Goal: Check status: Check status

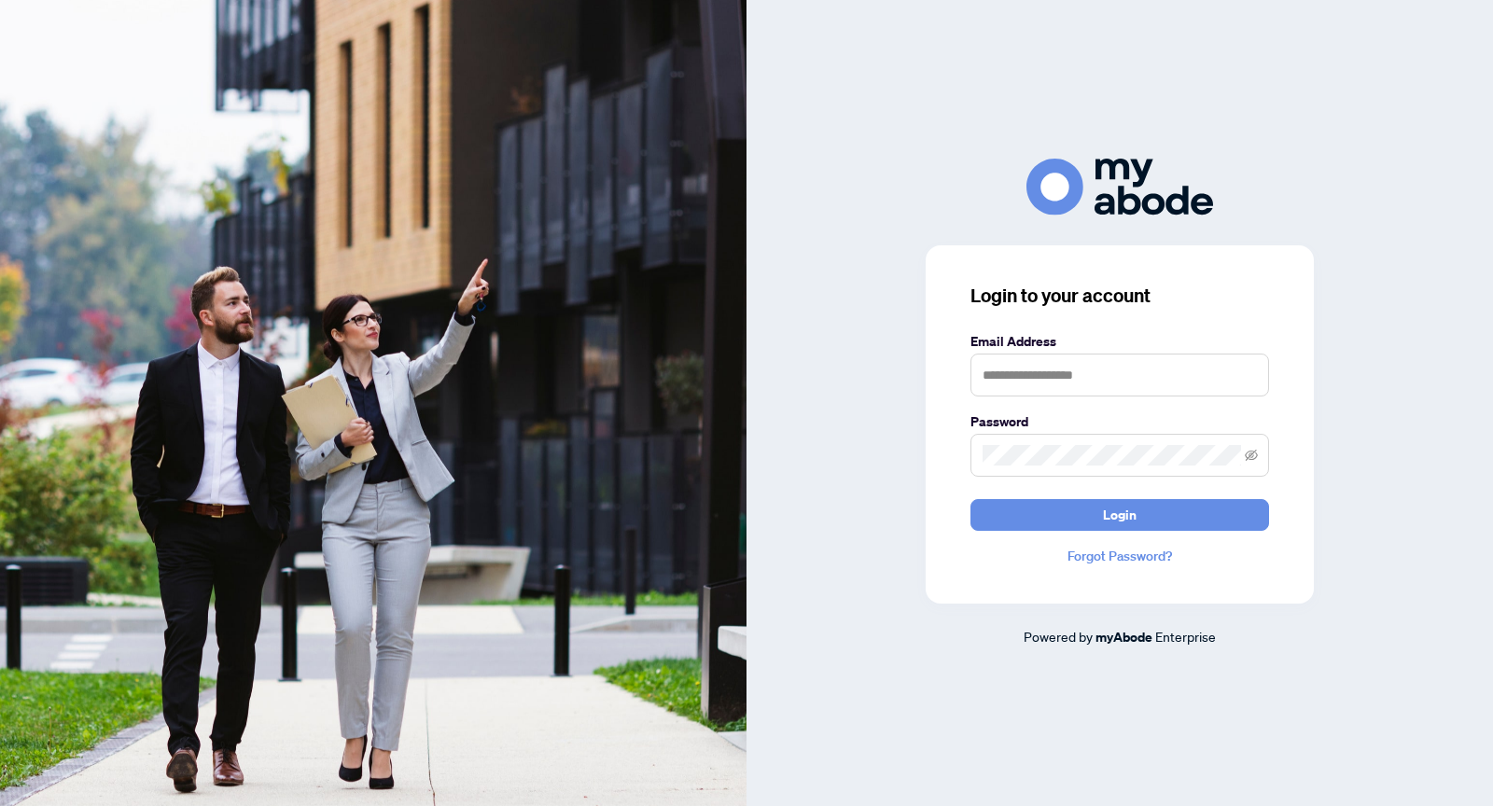
click at [1081, 400] on form "Email Address Password Login" at bounding box center [1120, 431] width 299 height 200
click at [1081, 386] on input "text" at bounding box center [1120, 375] width 299 height 43
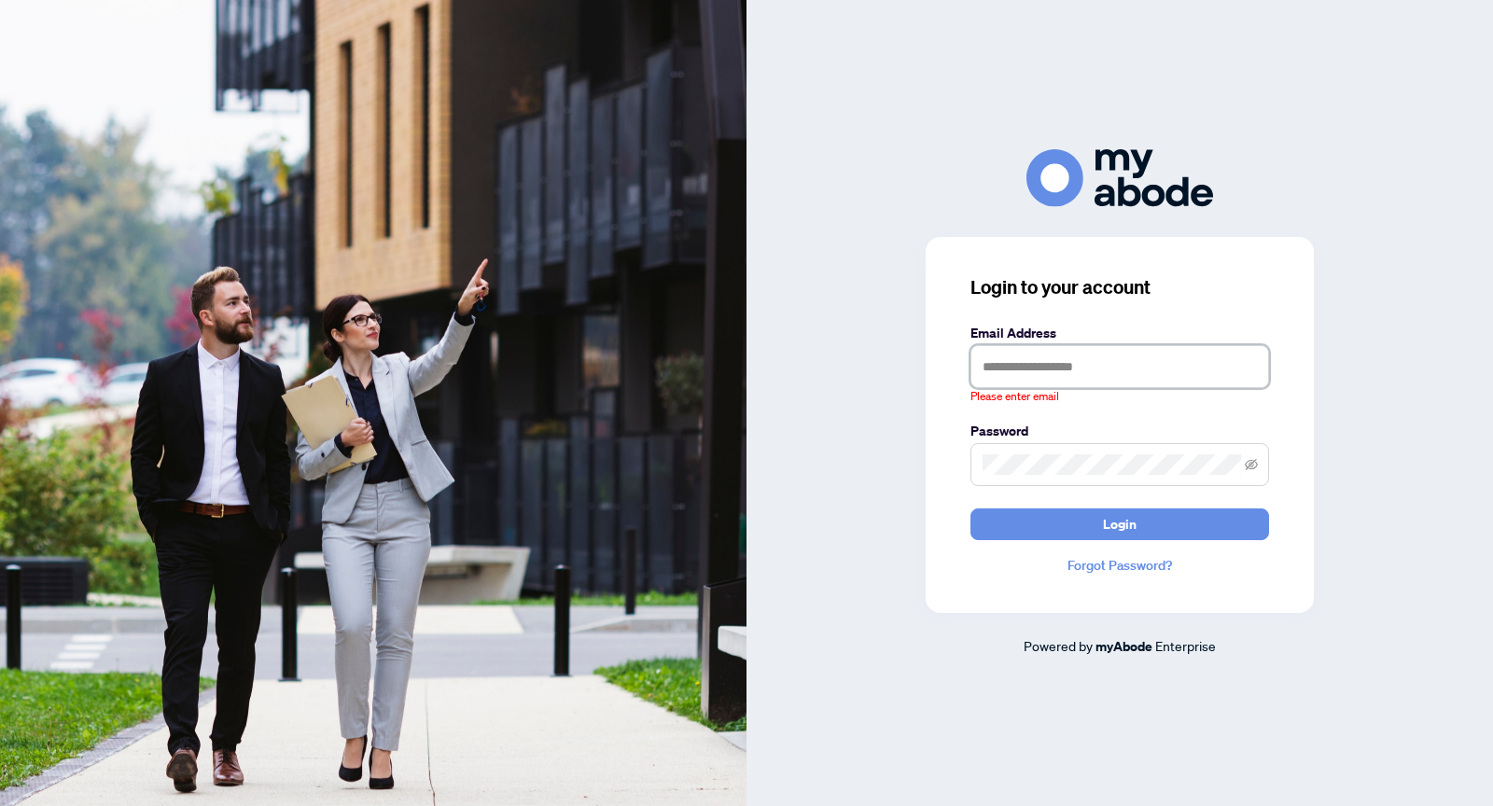
type input "**********"
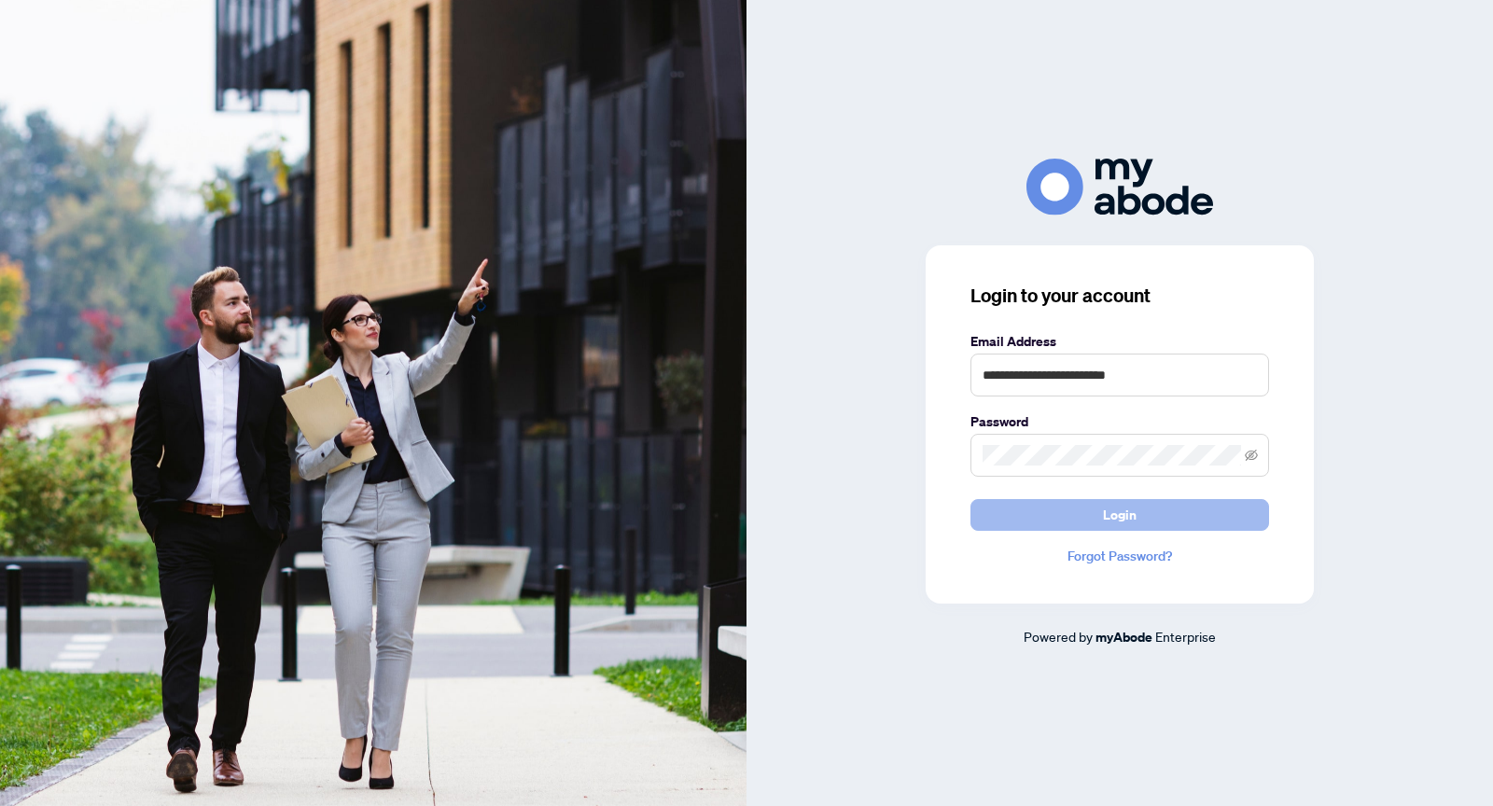
click at [1183, 526] on button "Login" at bounding box center [1120, 515] width 299 height 32
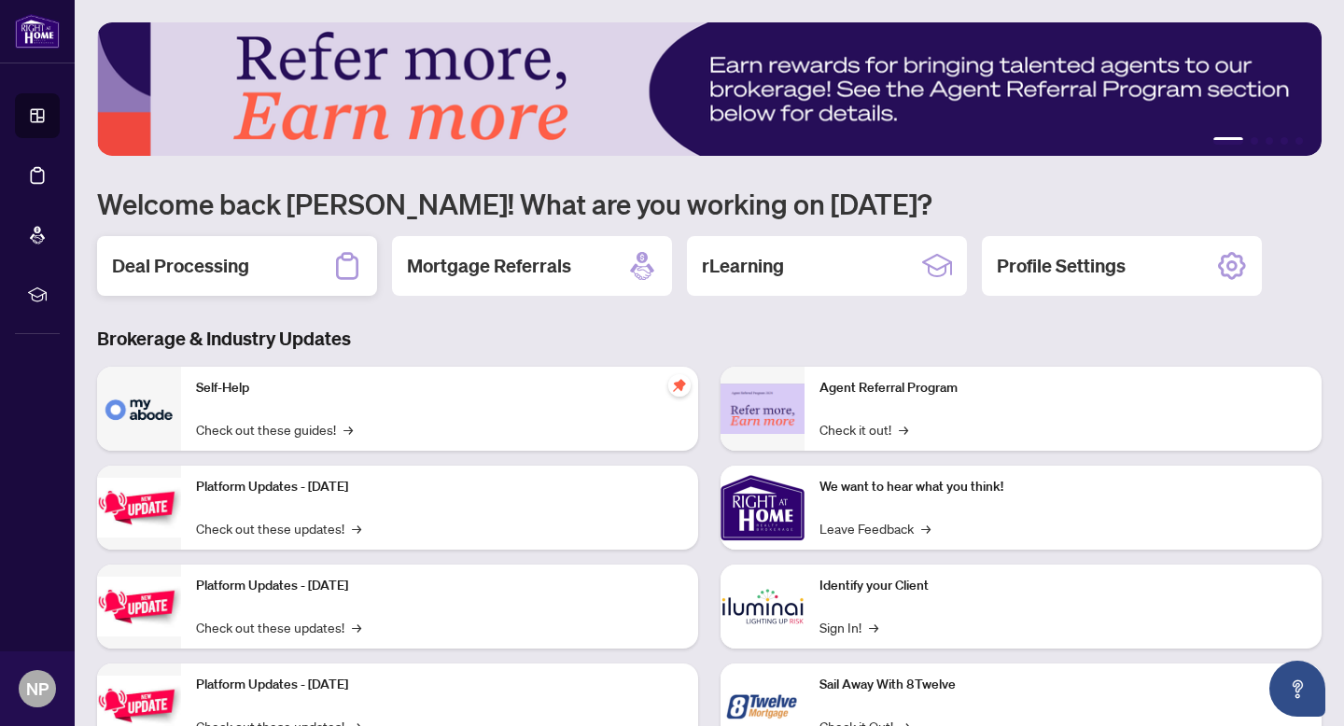
click at [234, 261] on h2 "Deal Processing" at bounding box center [180, 266] width 137 height 26
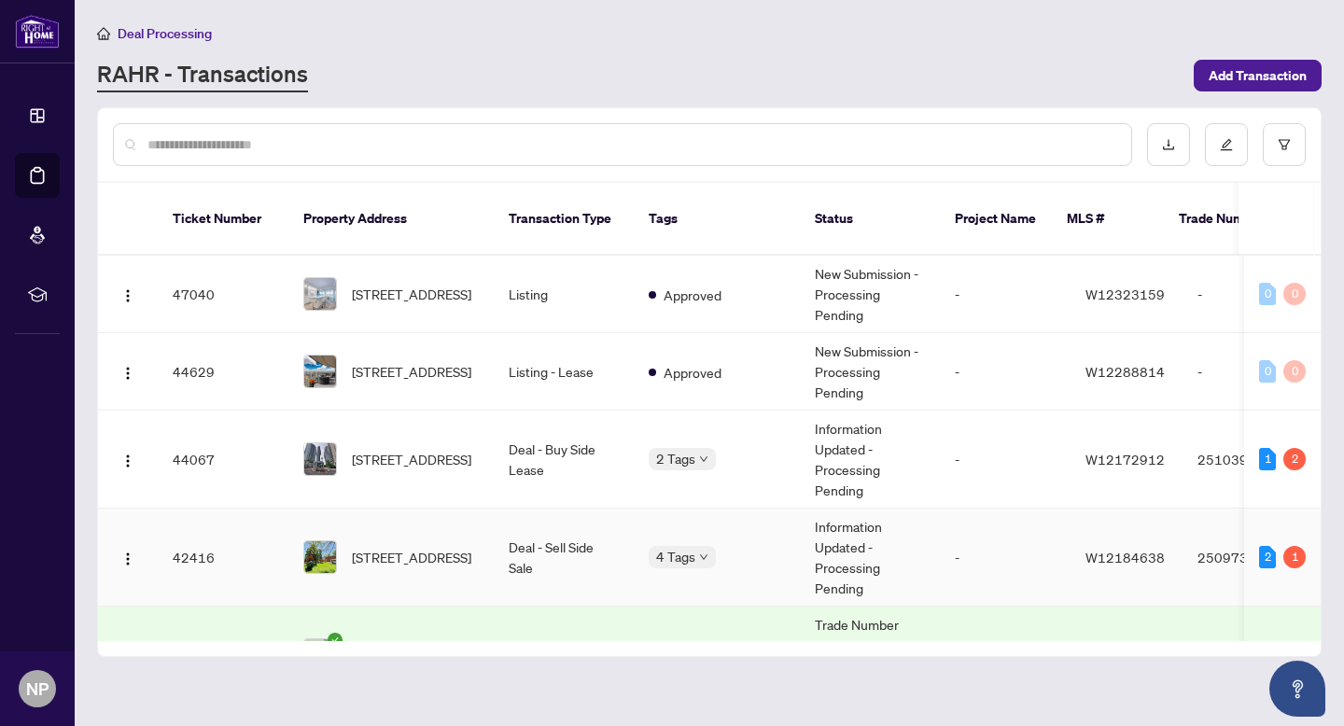
click at [395, 547] on span "3273 Grassfire Cres, Mississauga, Ontario L4Y 3J8, Canada" at bounding box center [411, 557] width 119 height 21
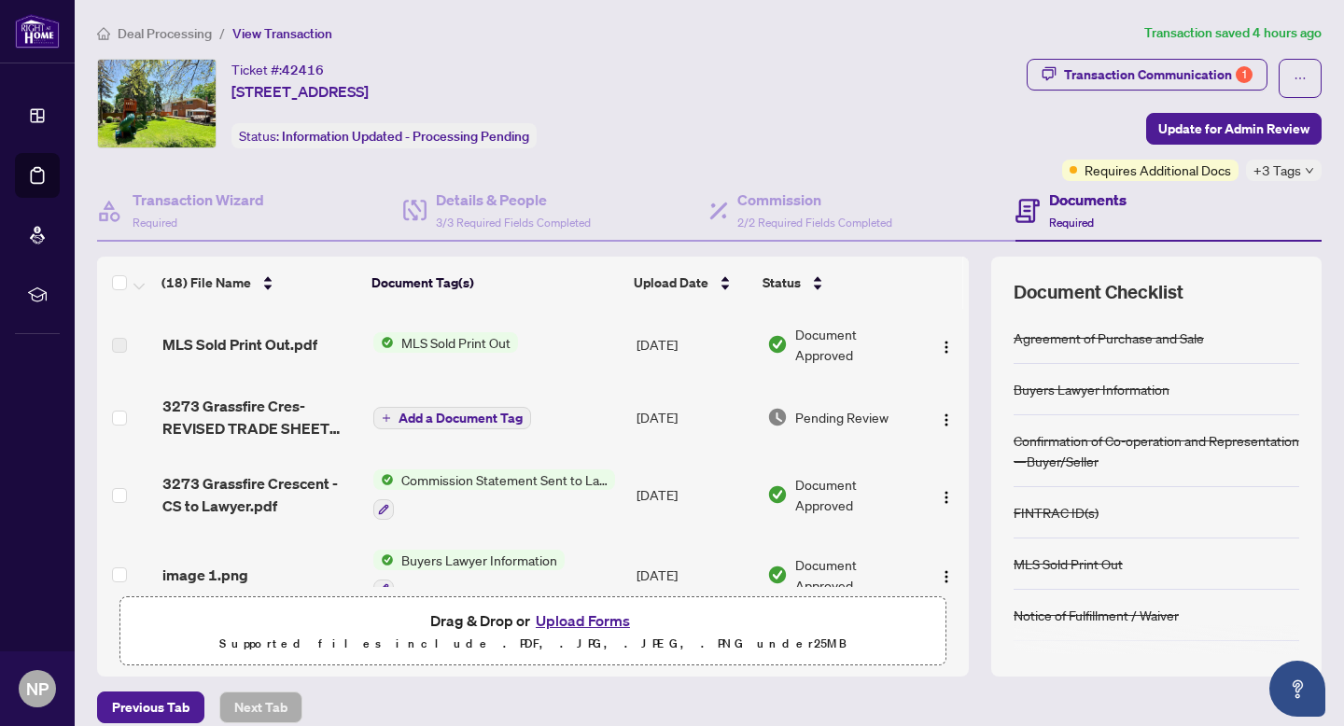
scroll to position [27, 0]
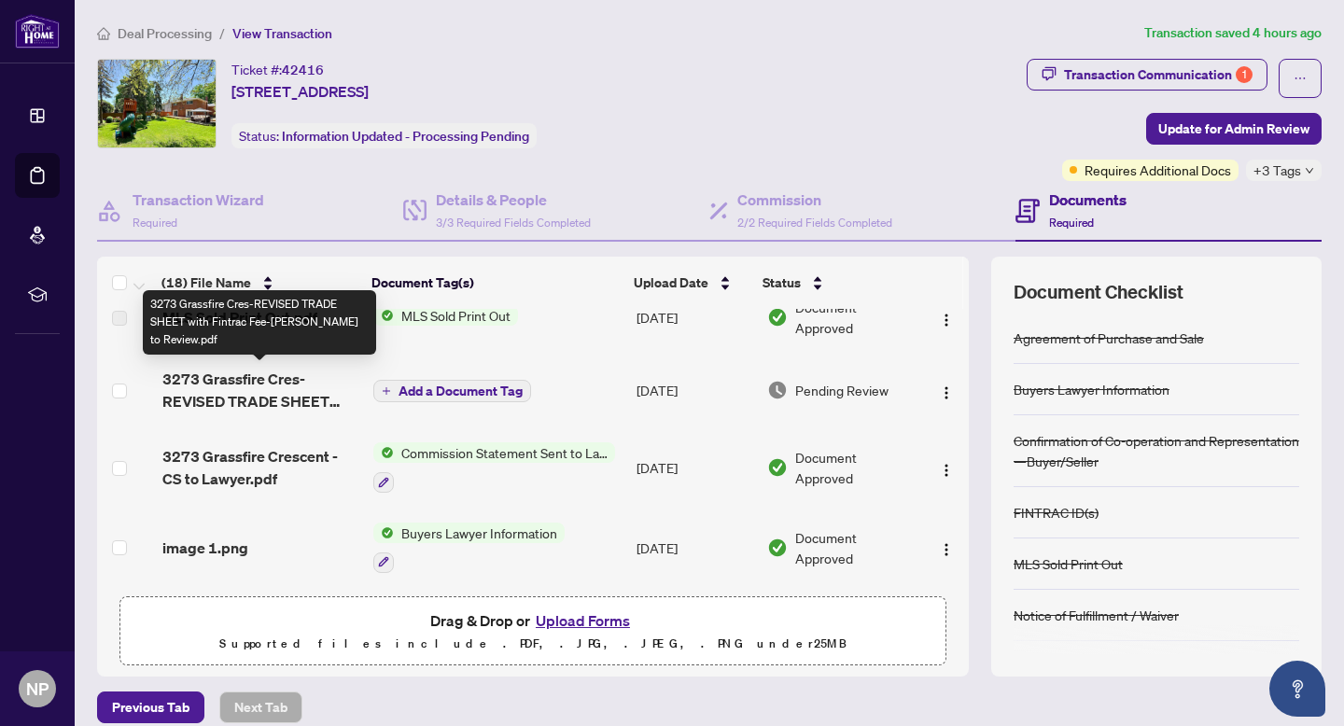
click at [304, 383] on span "3273 Grassfire Cres-REVISED TRADE SHEET with Fintrac Fee-Nikola to Review.pdf" at bounding box center [260, 390] width 196 height 45
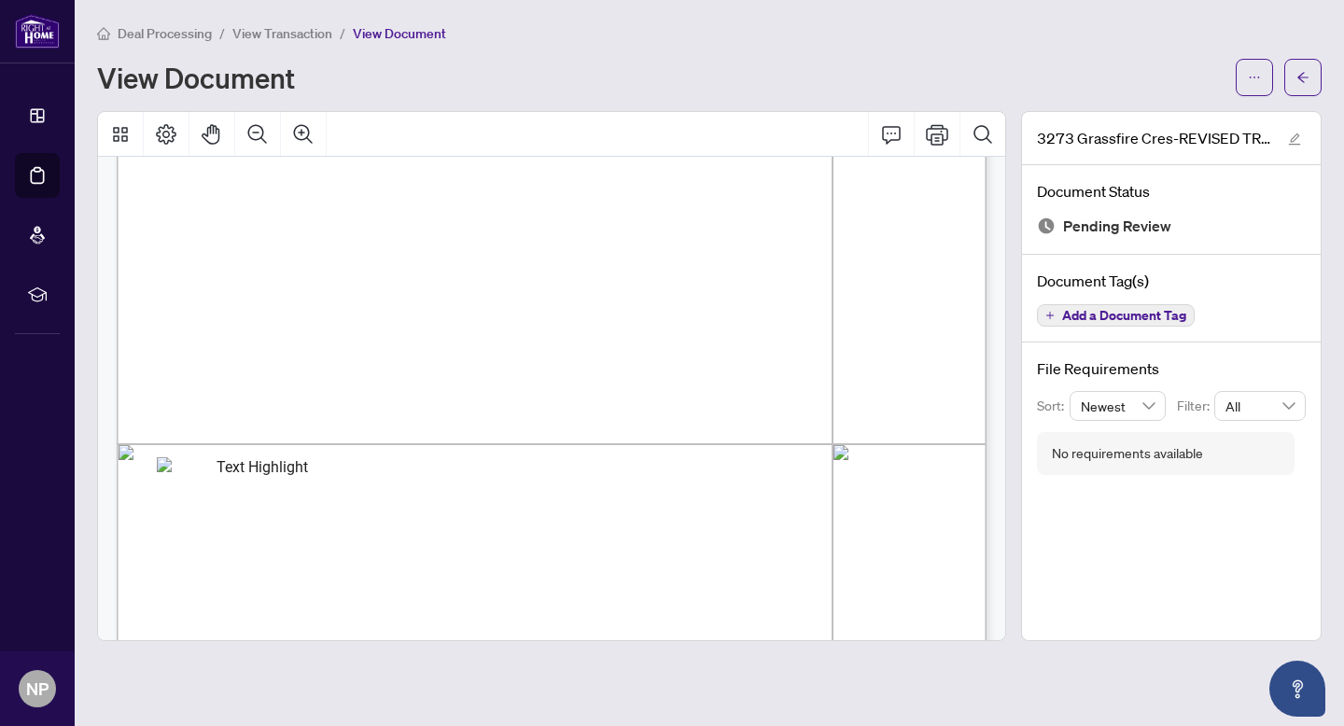
scroll to position [433, 0]
drag, startPoint x: 899, startPoint y: 303, endPoint x: 943, endPoint y: 302, distance: 43.9
click at [942, 302] on span "$41,828.25" at bounding box center [917, 305] width 49 height 9
